Goal: Transaction & Acquisition: Purchase product/service

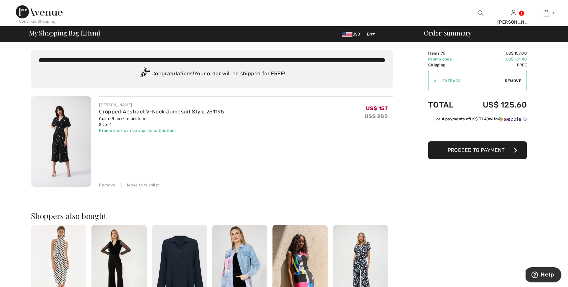
scroll to position [0, 0]
click at [517, 149] on icon "button" at bounding box center [515, 150] width 3 height 5
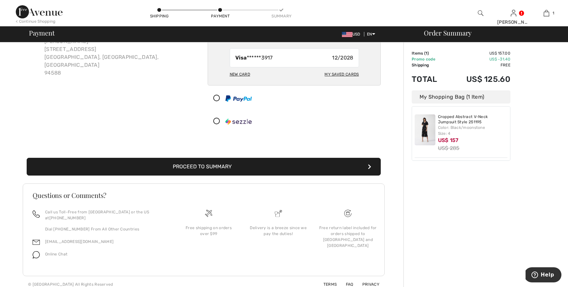
scroll to position [50, 0]
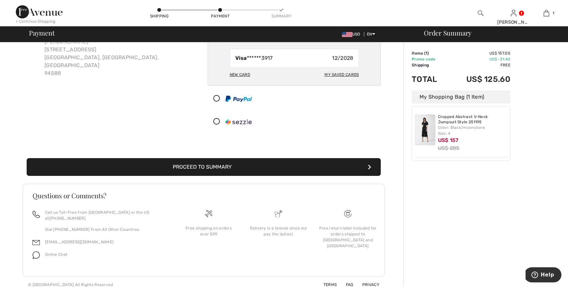
click at [370, 167] on icon "submit" at bounding box center [369, 167] width 3 height 5
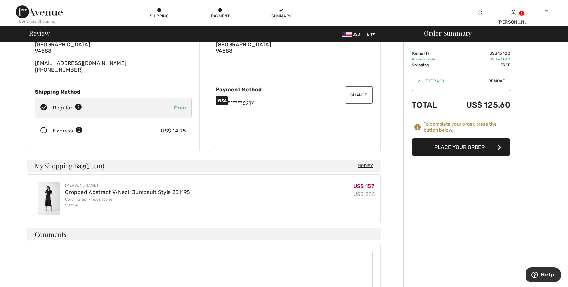
scroll to position [57, 0]
click at [467, 147] on button "Place Your Order" at bounding box center [461, 148] width 99 height 18
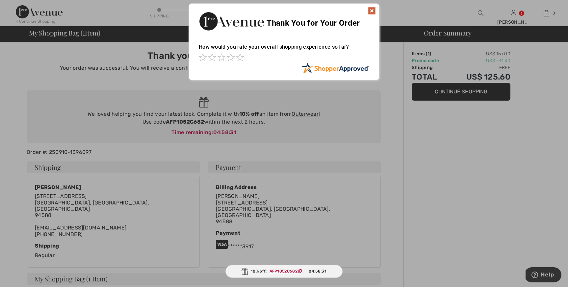
drag, startPoint x: 376, startPoint y: 10, endPoint x: 363, endPoint y: 29, distance: 23.2
click at [375, 11] on img at bounding box center [372, 11] width 8 height 8
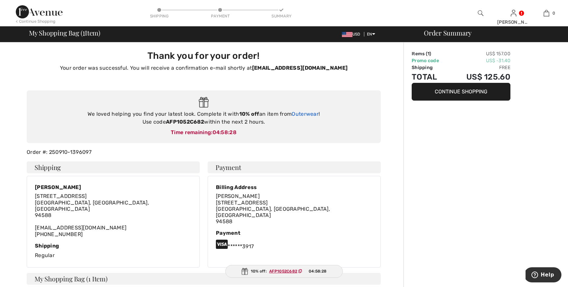
click at [312, 115] on link "Outerwear" at bounding box center [305, 114] width 27 height 6
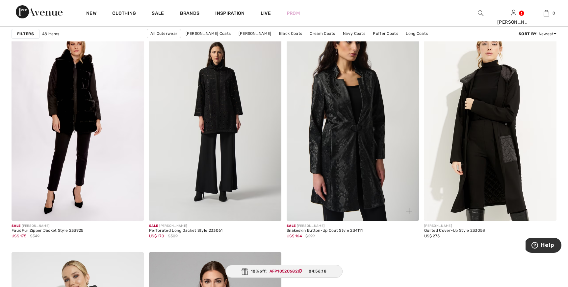
scroll to position [3144, 0]
click at [359, 117] on img at bounding box center [353, 122] width 132 height 199
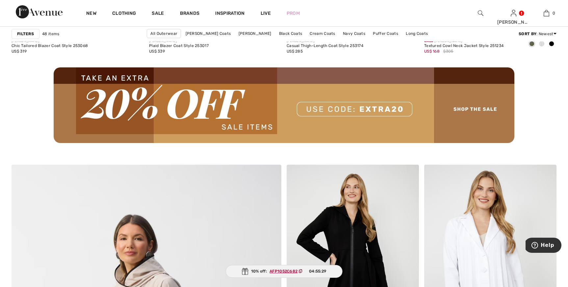
scroll to position [1765, 0]
